Goal: Information Seeking & Learning: Learn about a topic

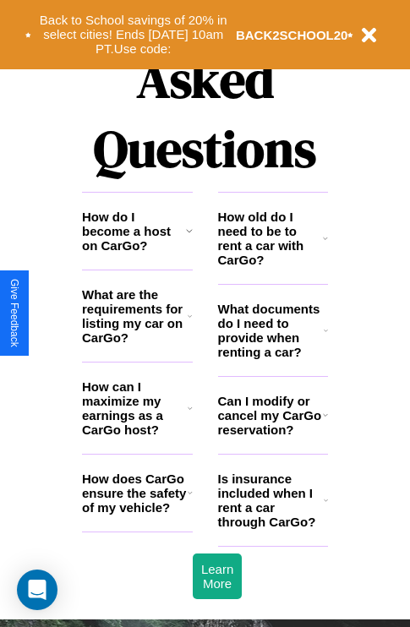
scroll to position [2049, 0]
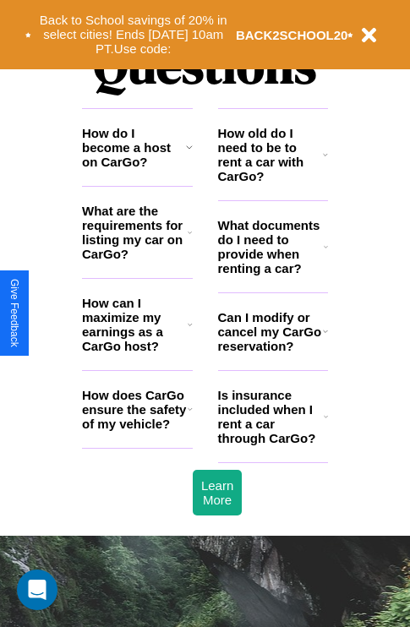
click at [189, 154] on icon at bounding box center [189, 147] width 7 height 14
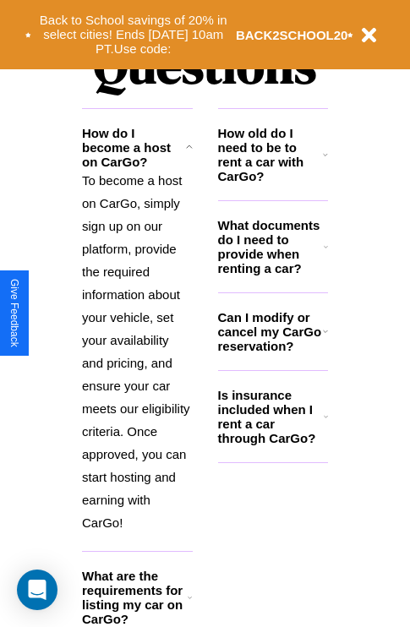
click at [272, 353] on h3 "Can I modify or cancel my CarGo reservation?" at bounding box center [270, 331] width 105 height 43
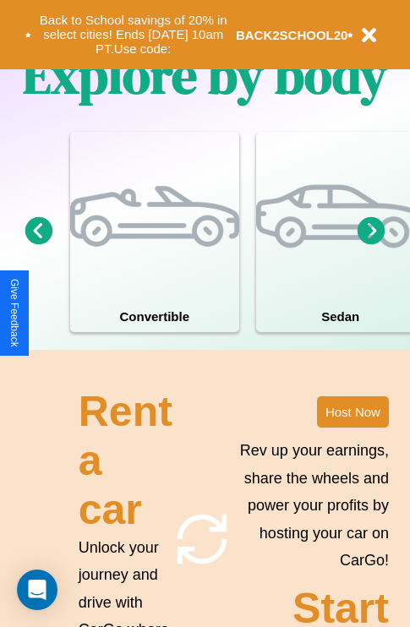
scroll to position [1087, 0]
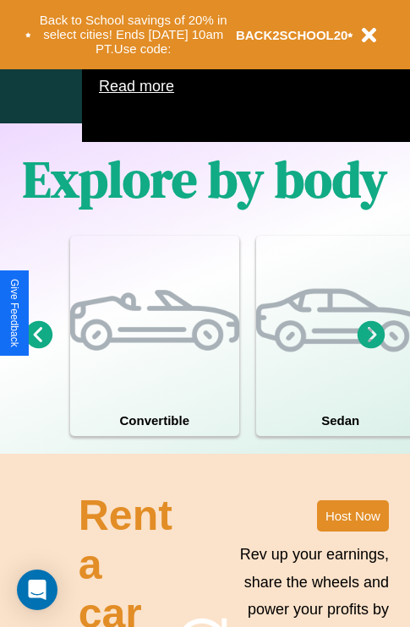
click at [371, 348] on icon at bounding box center [372, 335] width 28 height 28
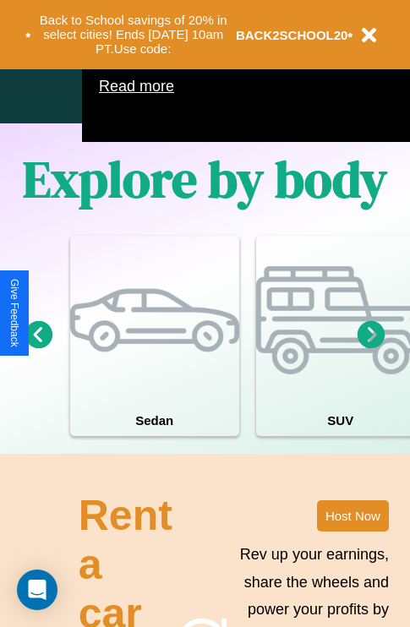
click at [371, 348] on icon at bounding box center [372, 335] width 28 height 28
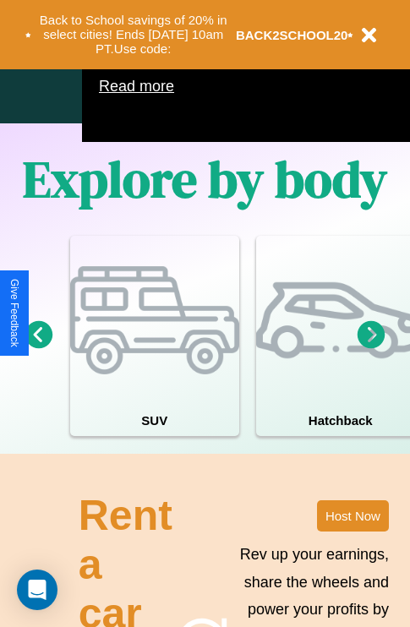
click at [371, 348] on icon at bounding box center [372, 335] width 28 height 28
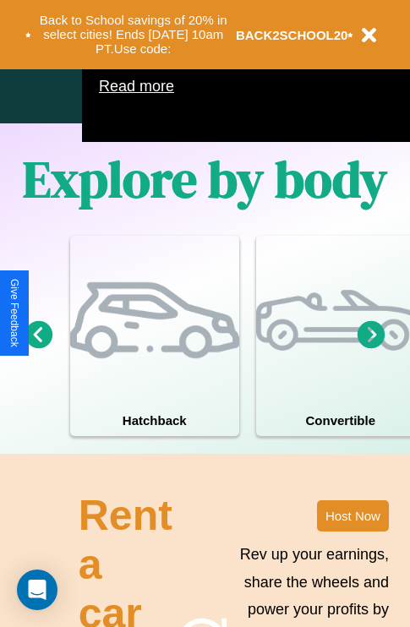
click at [371, 348] on icon at bounding box center [372, 335] width 28 height 28
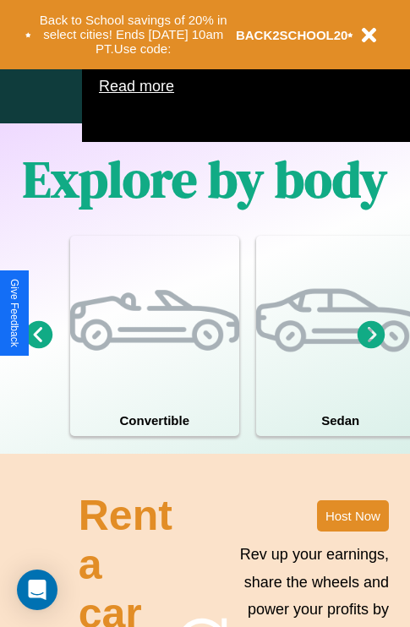
click at [371, 348] on icon at bounding box center [372, 335] width 28 height 28
